Goal: Check status: Check status

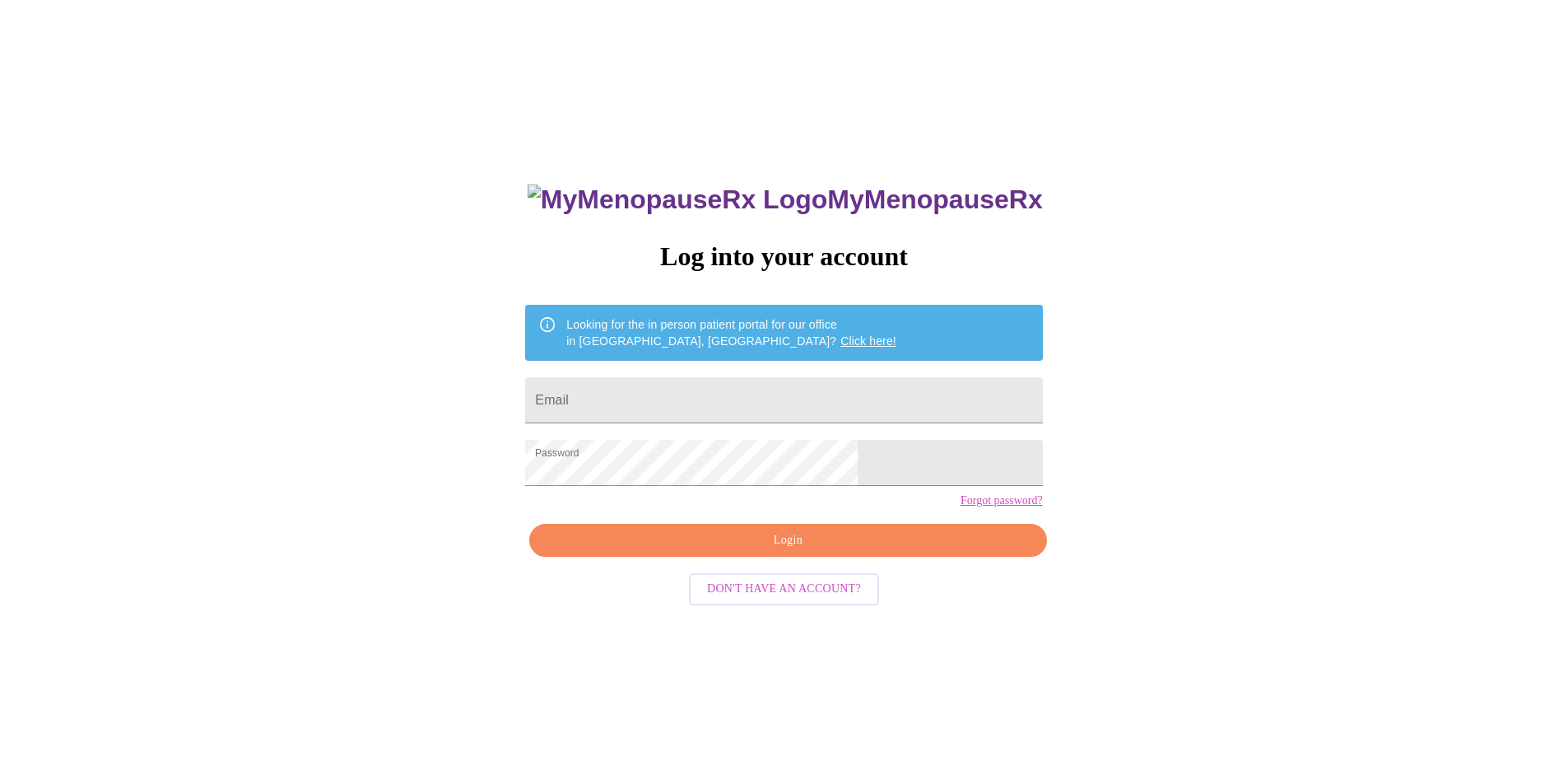
click at [808, 551] on span "Login" at bounding box center [787, 540] width 479 height 21
click at [714, 378] on input "Email" at bounding box center [783, 400] width 517 height 46
click at [721, 406] on input "Email" at bounding box center [783, 400] width 517 height 46
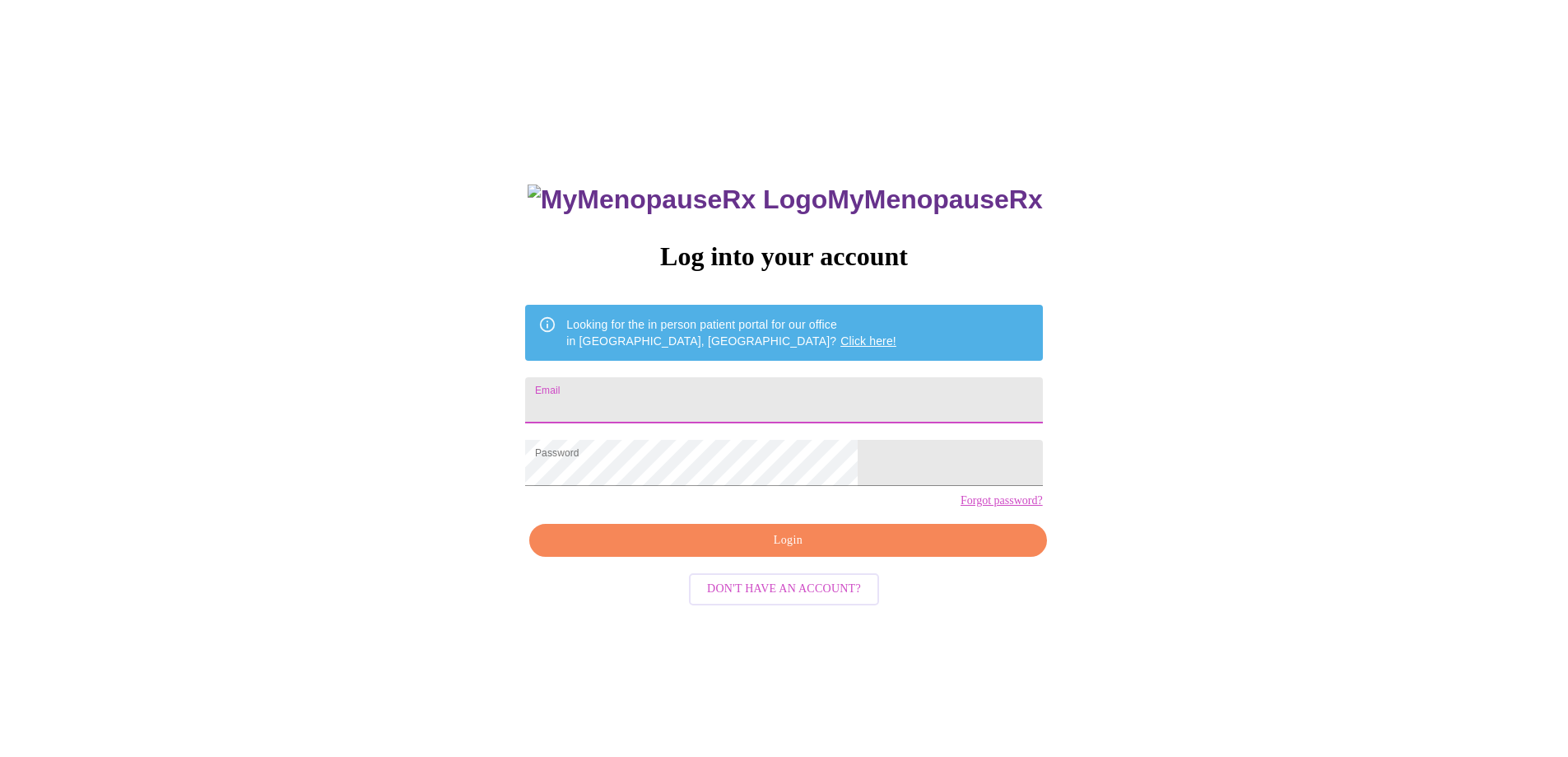
click at [792, 392] on input "Email" at bounding box center [783, 400] width 517 height 46
type input "[EMAIL_ADDRESS][DOMAIN_NAME]"
click at [903, 551] on span "Login" at bounding box center [787, 540] width 479 height 21
click at [903, 564] on div "MyMenopauseRx Log into your account Looking for the in person patient portal fo…" at bounding box center [784, 537] width 550 height 757
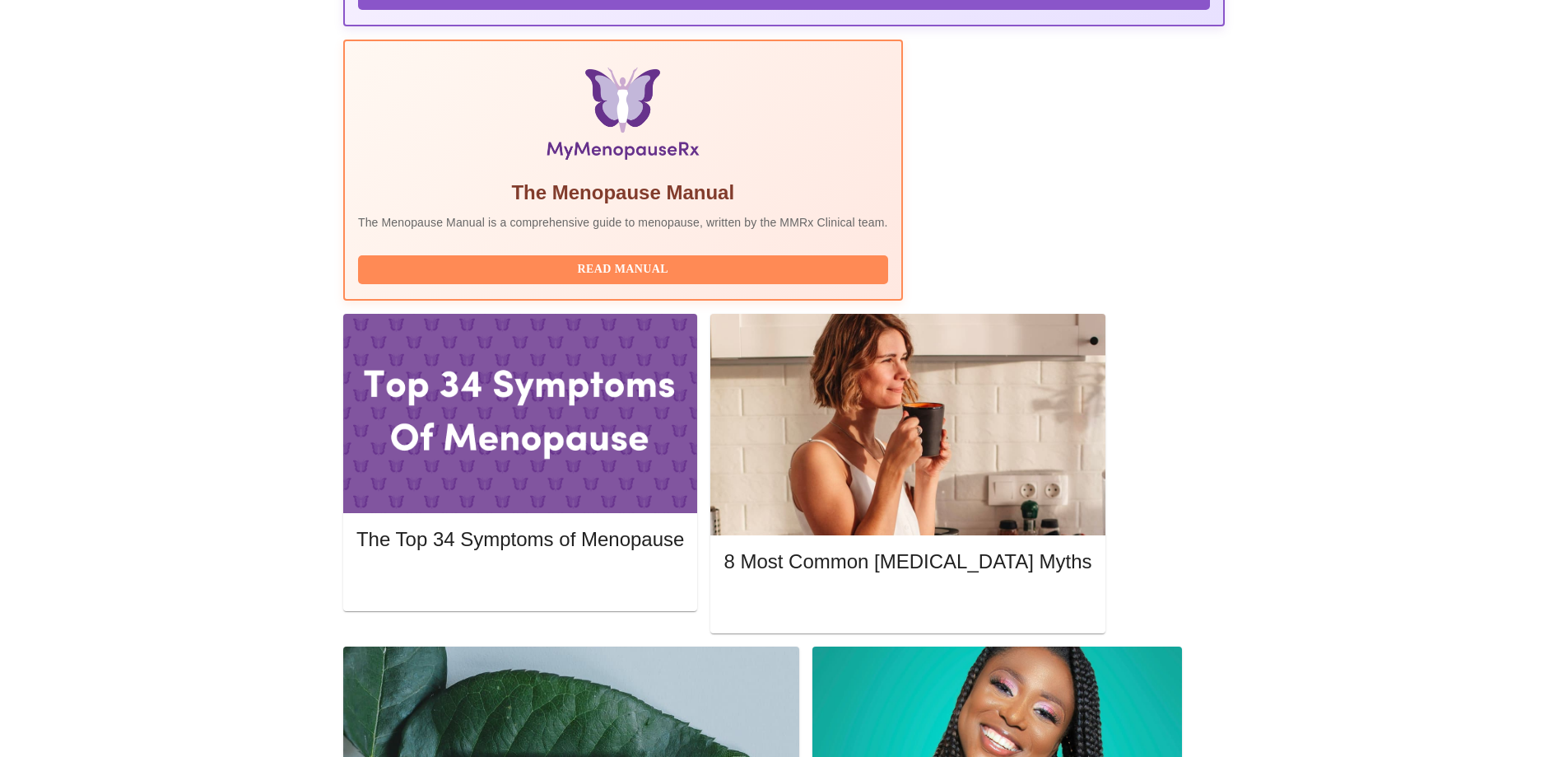
scroll to position [494, 0]
